Goal: Task Accomplishment & Management: Use online tool/utility

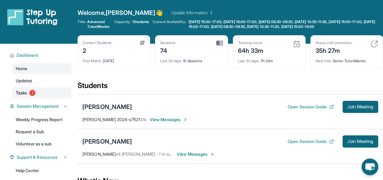
click at [27, 96] on span "Tasks" at bounding box center [21, 93] width 11 height 6
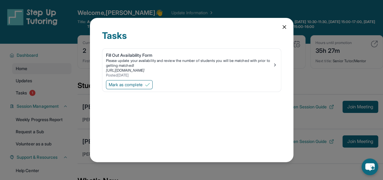
click at [285, 29] on icon at bounding box center [285, 27] width 6 height 6
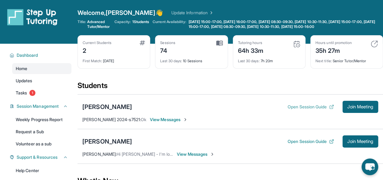
click at [316, 110] on button "Open Session Guide" at bounding box center [311, 107] width 46 height 6
click at [350, 73] on div "Current Students 2 First Match : [DATE] Sessions 74 Last 30 days : 10 Sessions …" at bounding box center [231, 57] width 306 height 45
click at [355, 108] on span "Join Meeting" at bounding box center [361, 107] width 26 height 4
